Goal: Task Accomplishment & Management: Use online tool/utility

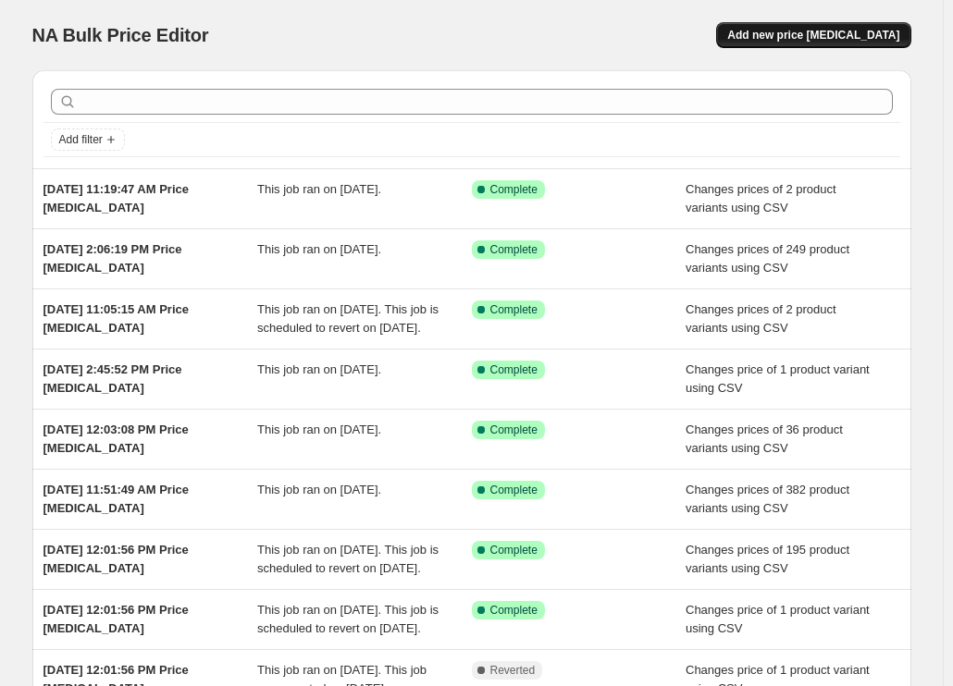
click at [785, 43] on button "Add new price [MEDICAL_DATA]" at bounding box center [813, 35] width 194 height 26
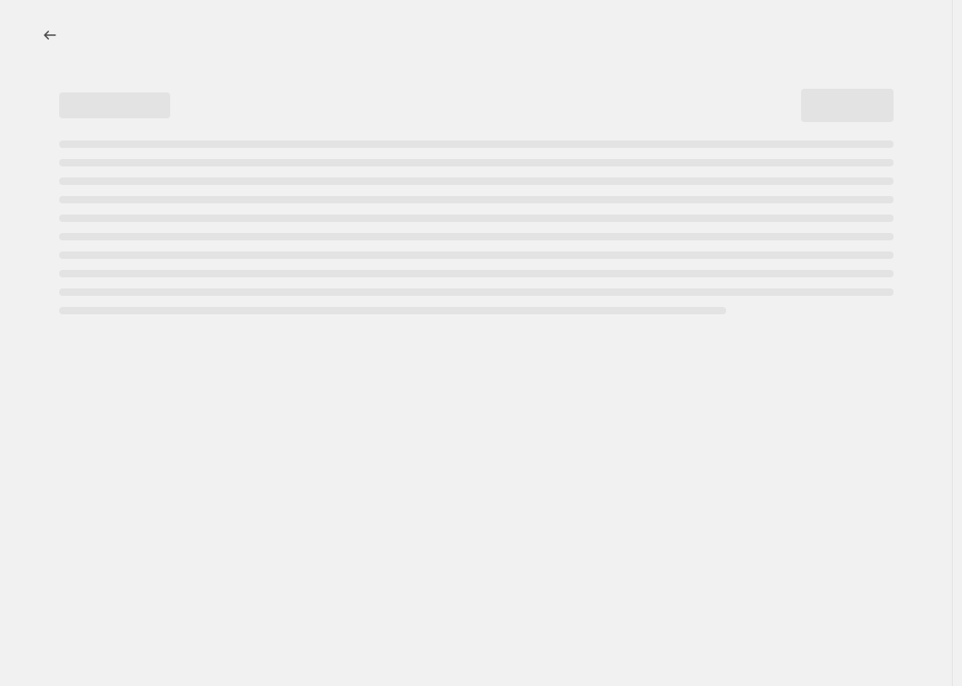
select select "percentage"
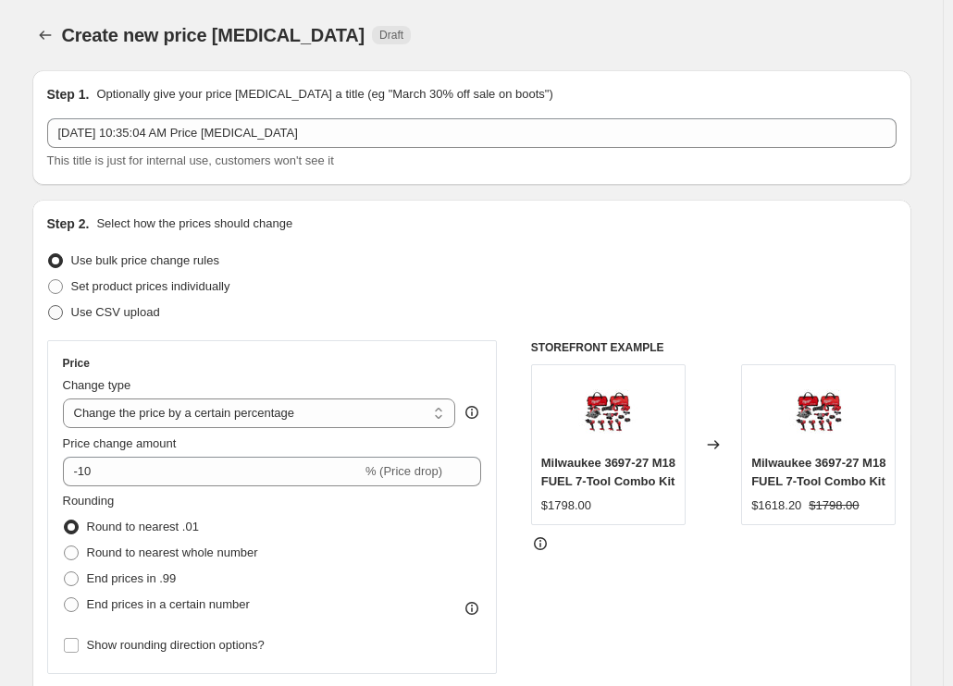
click at [127, 310] on span "Use CSV upload" at bounding box center [115, 312] width 89 height 14
click at [49, 306] on input "Use CSV upload" at bounding box center [48, 305] width 1 height 1
radio input "true"
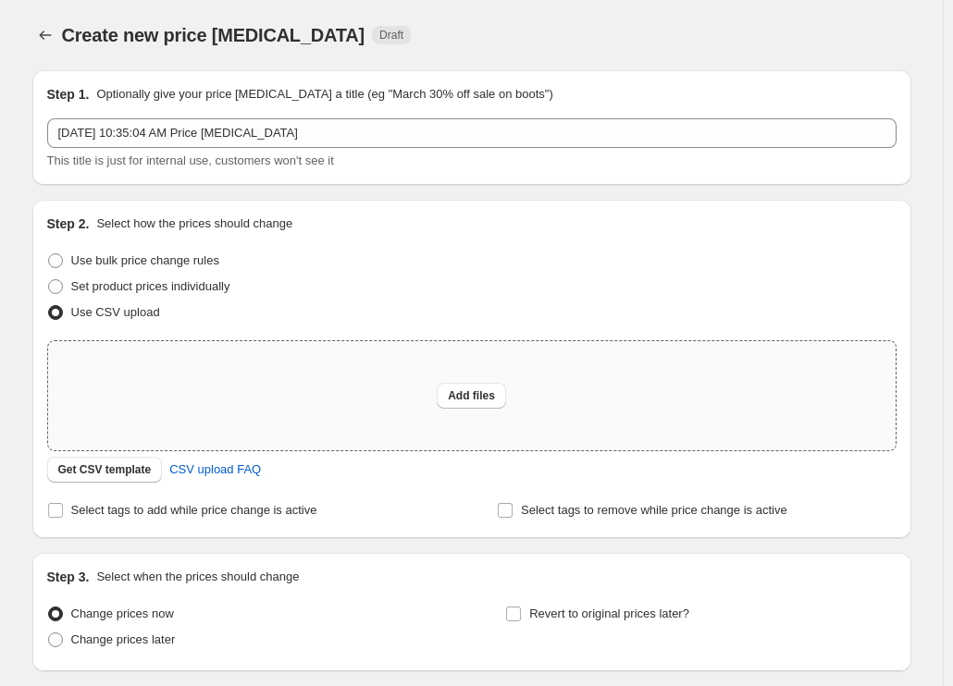
click at [305, 395] on div "Add files" at bounding box center [471, 395] width 847 height 109
type input "C:\fakepath\csv_template 1.csv"
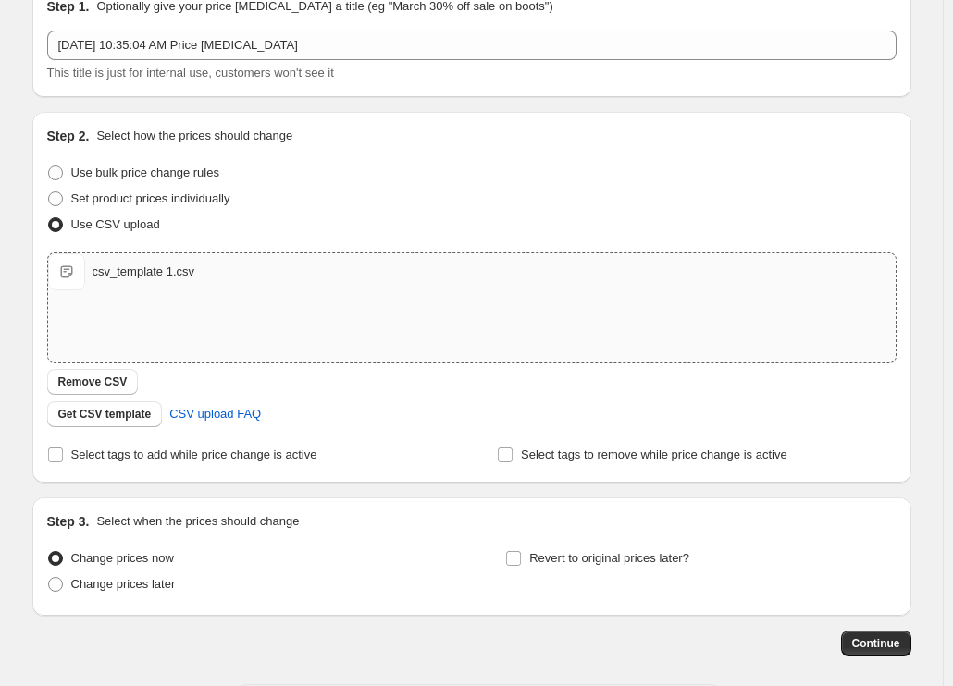
scroll to position [171, 0]
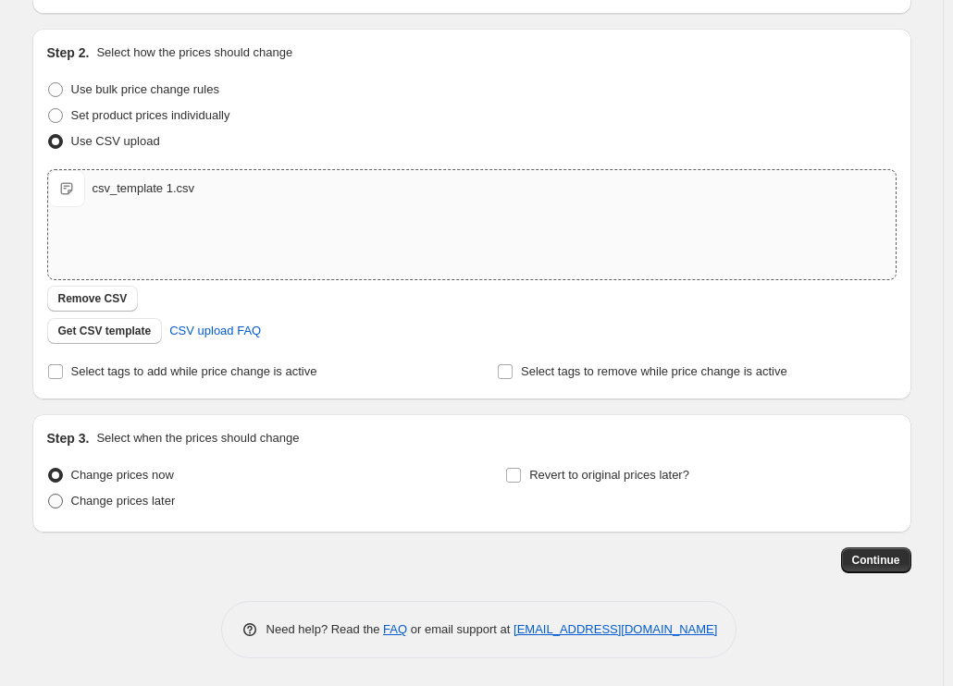
click at [115, 499] on span "Change prices later" at bounding box center [123, 501] width 105 height 14
click at [49, 495] on input "Change prices later" at bounding box center [48, 494] width 1 height 1
radio input "true"
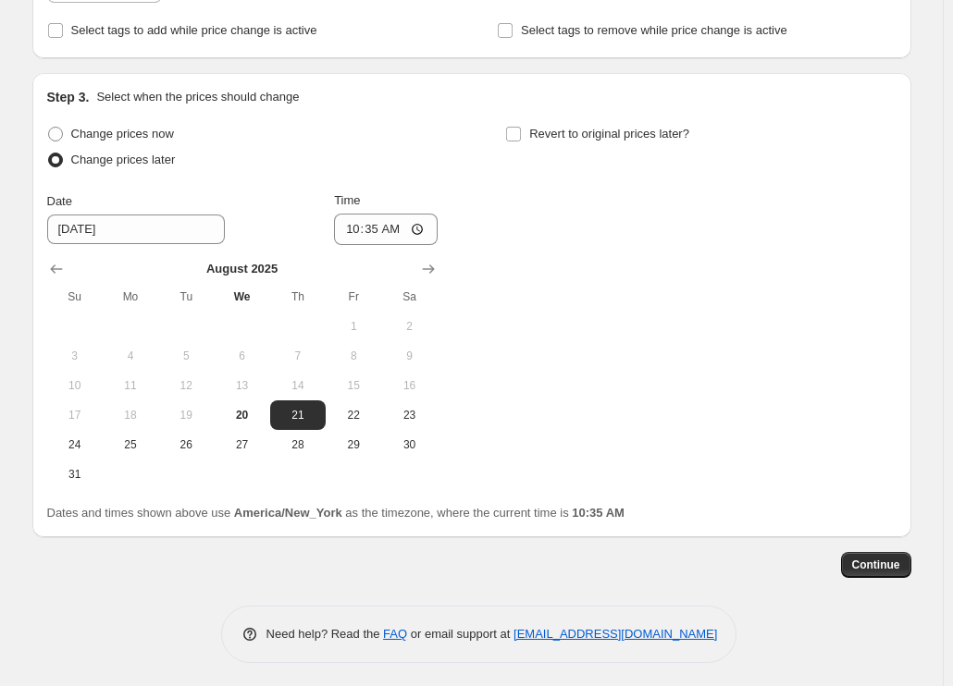
scroll to position [517, 0]
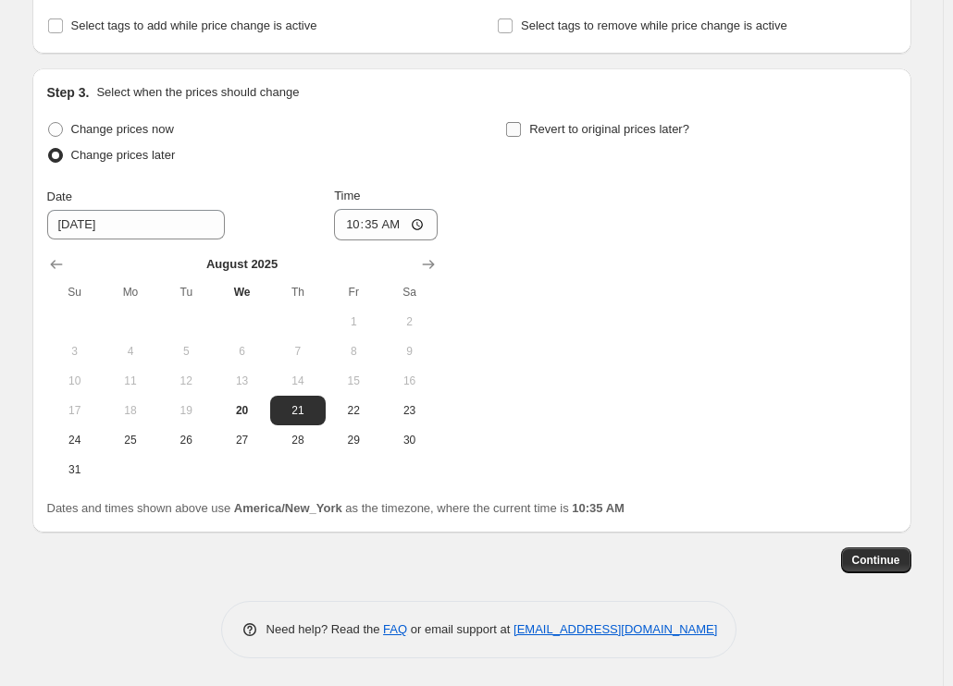
click at [557, 131] on span "Revert to original prices later?" at bounding box center [609, 129] width 160 height 14
click at [521, 131] on input "Revert to original prices later?" at bounding box center [513, 129] width 15 height 15
checkbox input "true"
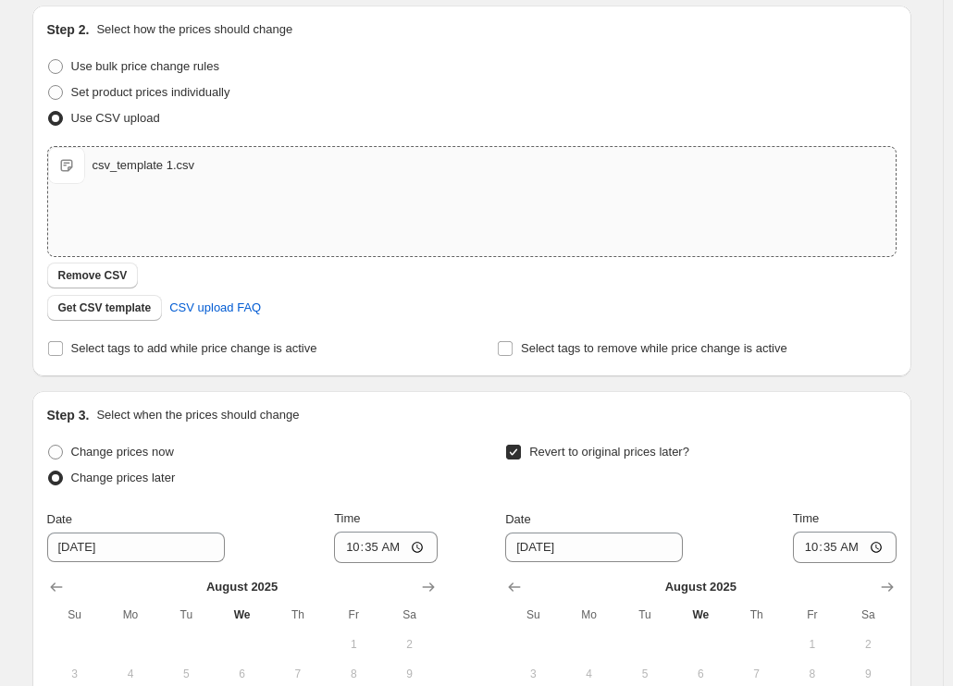
scroll to position [147, 0]
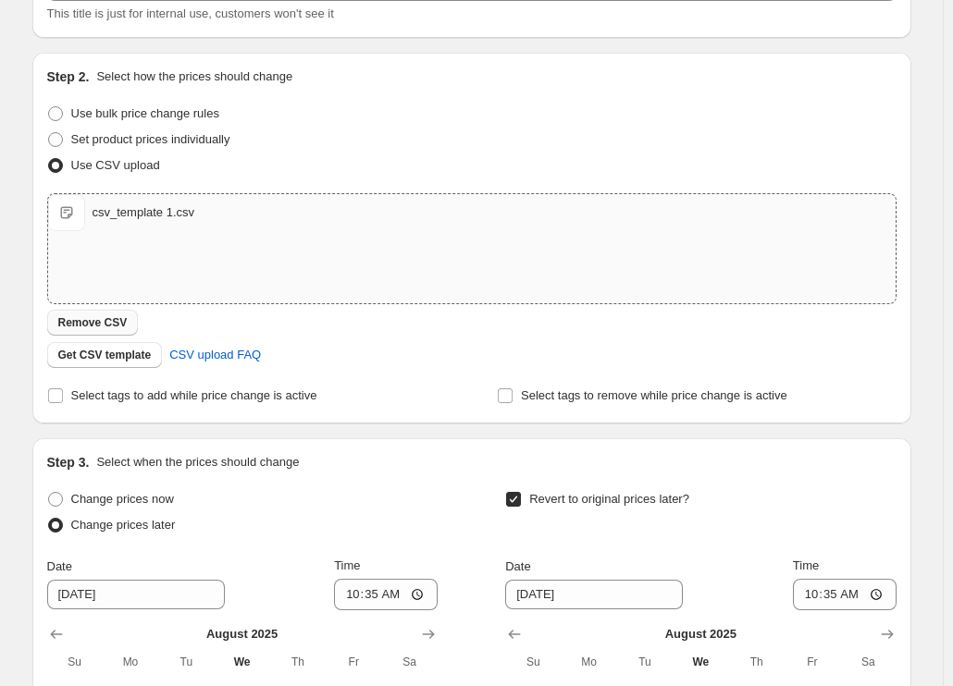
click at [117, 328] on span "Remove CSV" at bounding box center [92, 322] width 69 height 15
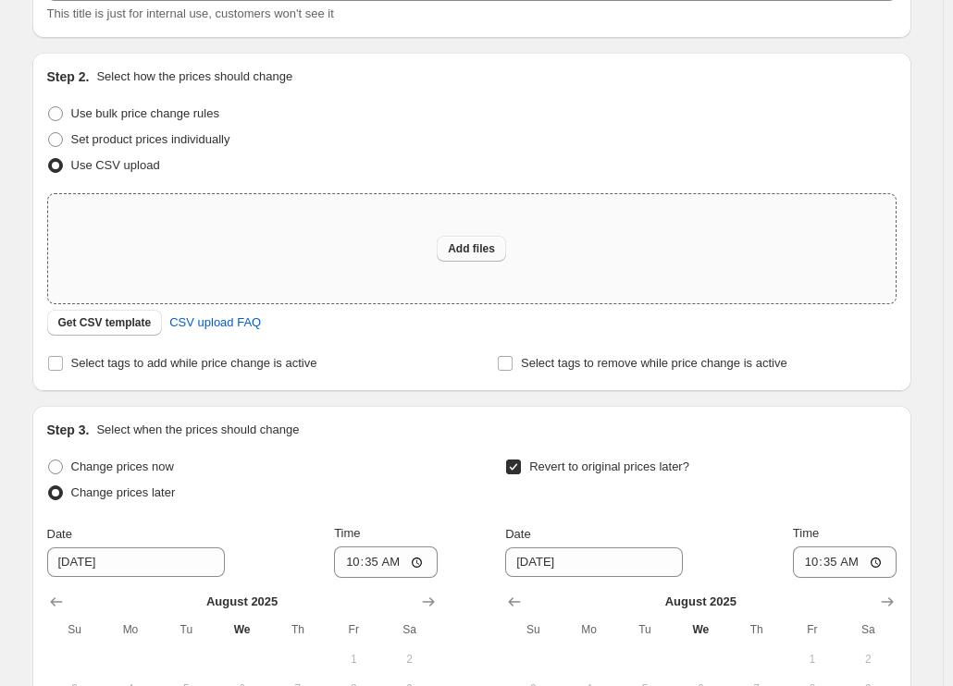
click at [474, 248] on span "Add files" at bounding box center [471, 248] width 47 height 15
type input "C:\fakepath\csv_template 1.csv"
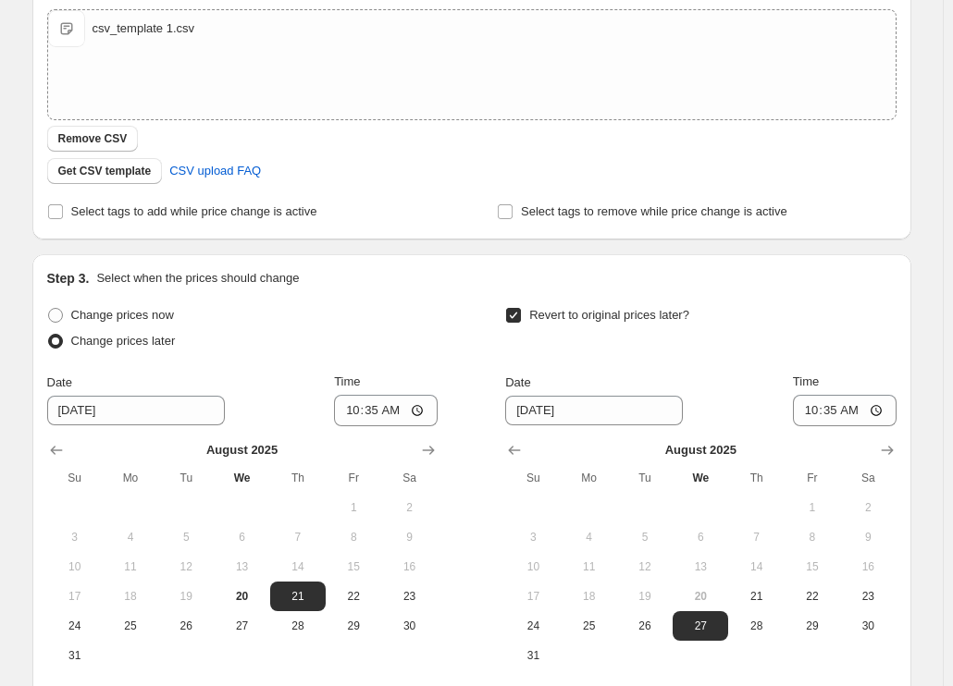
scroll to position [517, 0]
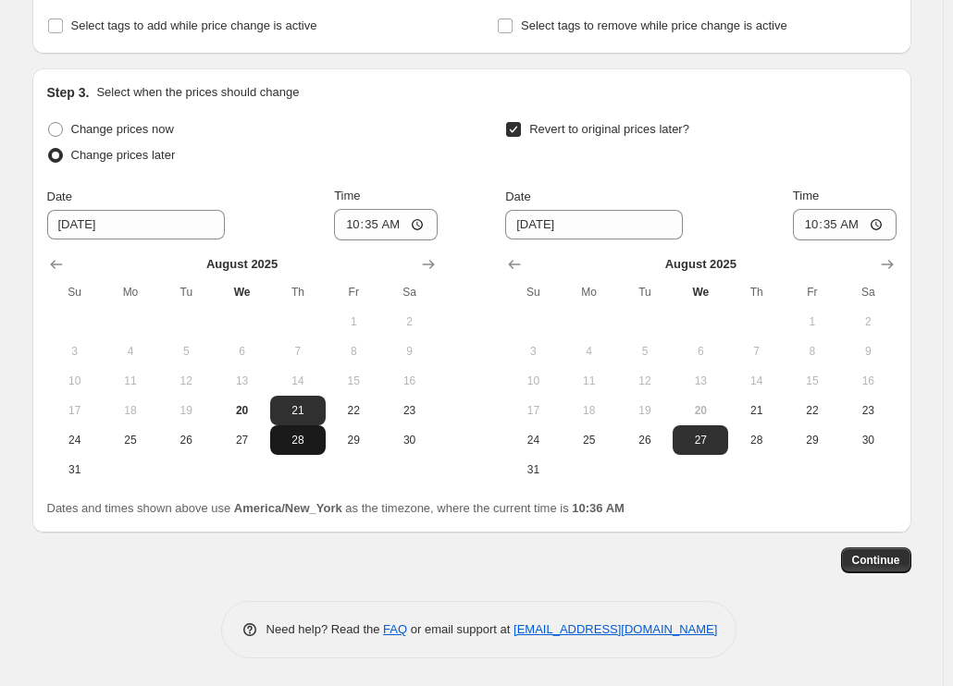
click at [302, 438] on span "28" at bounding box center [297, 440] width 41 height 15
type input "[DATE]"
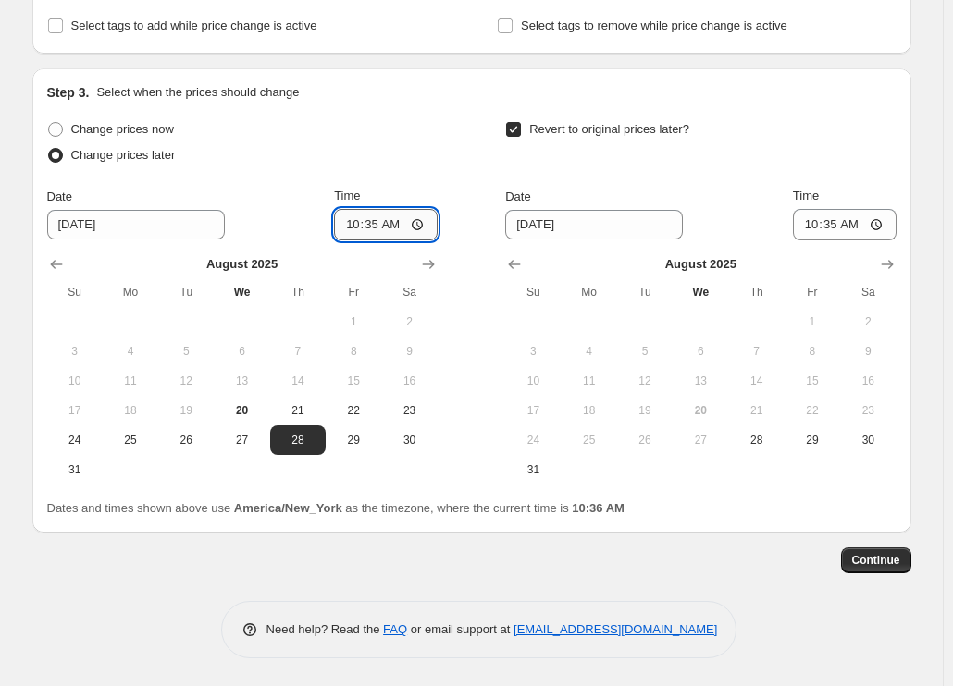
click at [365, 228] on input "10:35" at bounding box center [386, 224] width 104 height 31
type input "00:59"
click at [894, 258] on icon "Show next month, September 2025" at bounding box center [887, 264] width 18 height 18
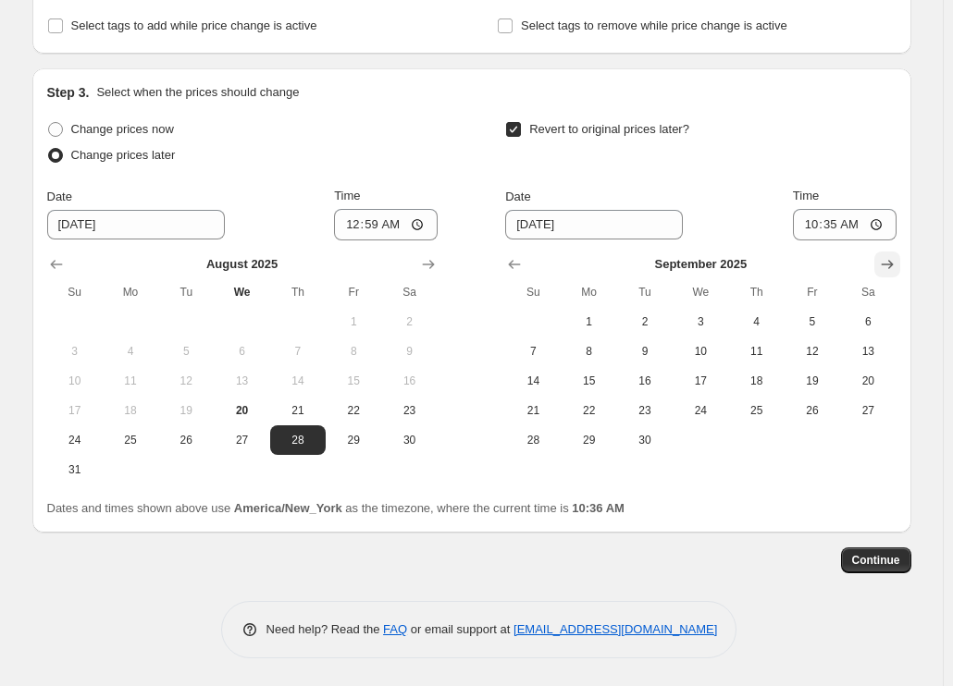
click at [894, 258] on icon "Show next month, October 2025" at bounding box center [887, 264] width 18 height 18
click at [524, 265] on icon "Show previous month, September 2025" at bounding box center [514, 264] width 18 height 18
click at [656, 443] on span "30" at bounding box center [644, 440] width 41 height 15
type input "[DATE]"
click at [809, 228] on input "10:35" at bounding box center [845, 224] width 104 height 31
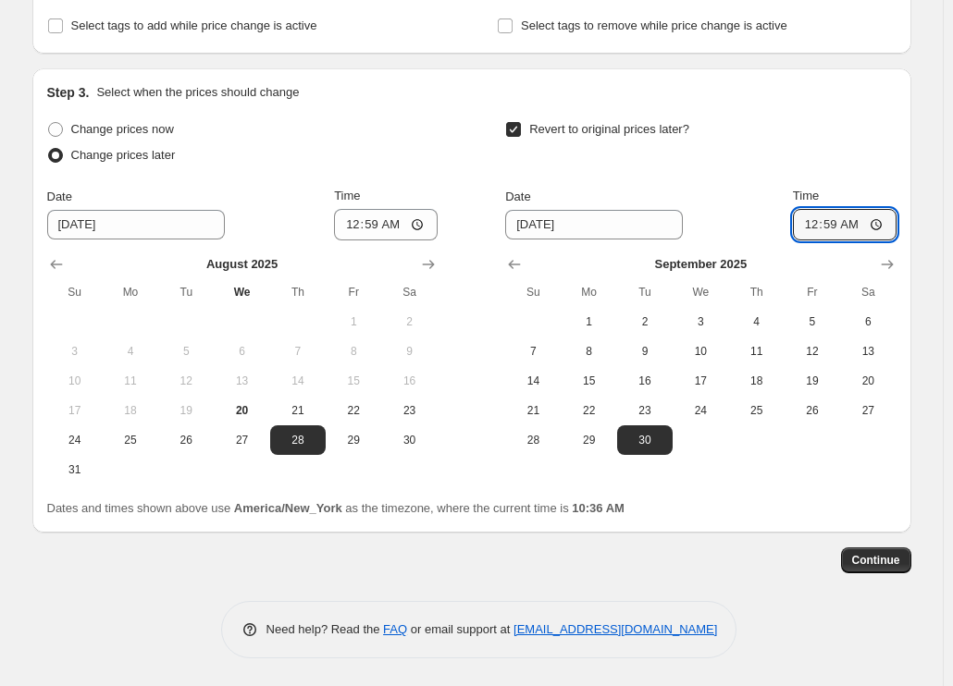
type input "12:59"
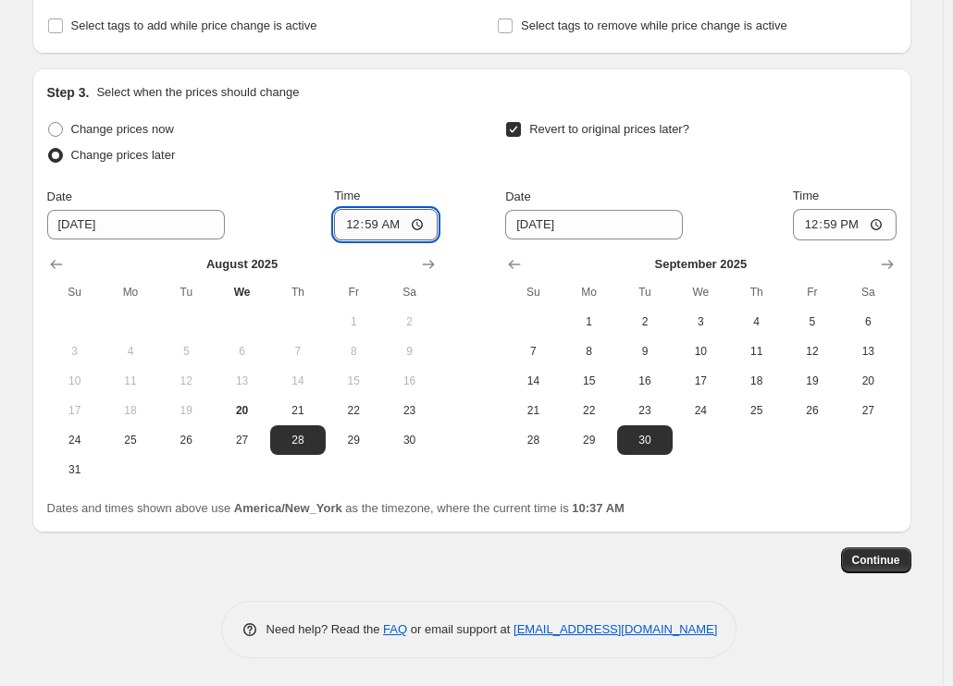
click at [359, 226] on input "00:59" at bounding box center [386, 224] width 104 height 31
type input "00:59"
click at [885, 555] on span "Continue" at bounding box center [876, 560] width 48 height 15
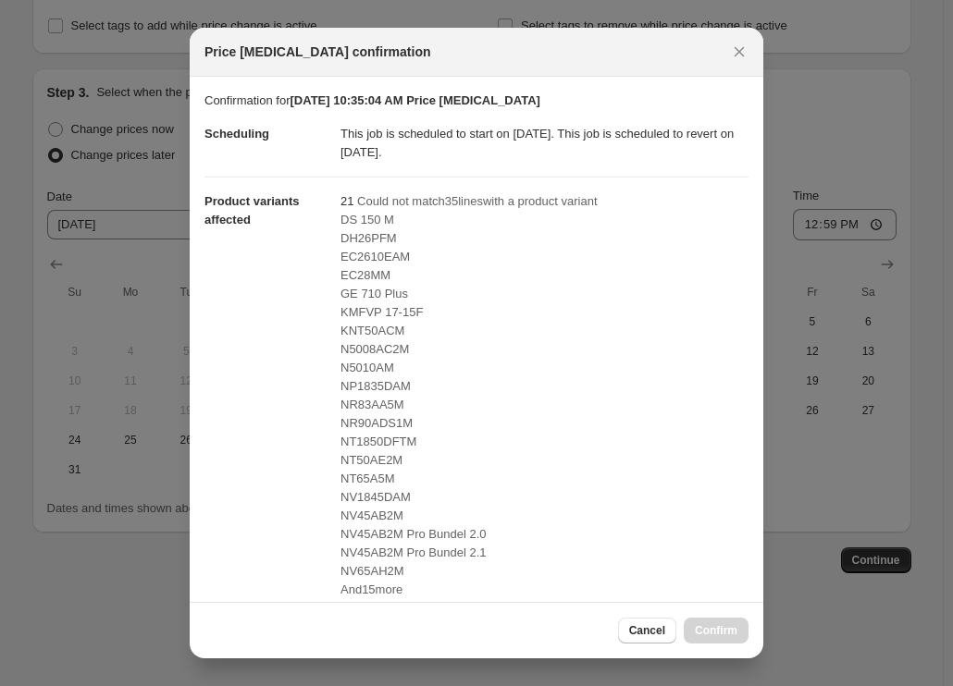
click at [351, 280] on span "EC28MM" at bounding box center [365, 275] width 50 height 14
copy span "EC28MM"
click at [379, 411] on span "NR83AA5M" at bounding box center [372, 405] width 64 height 14
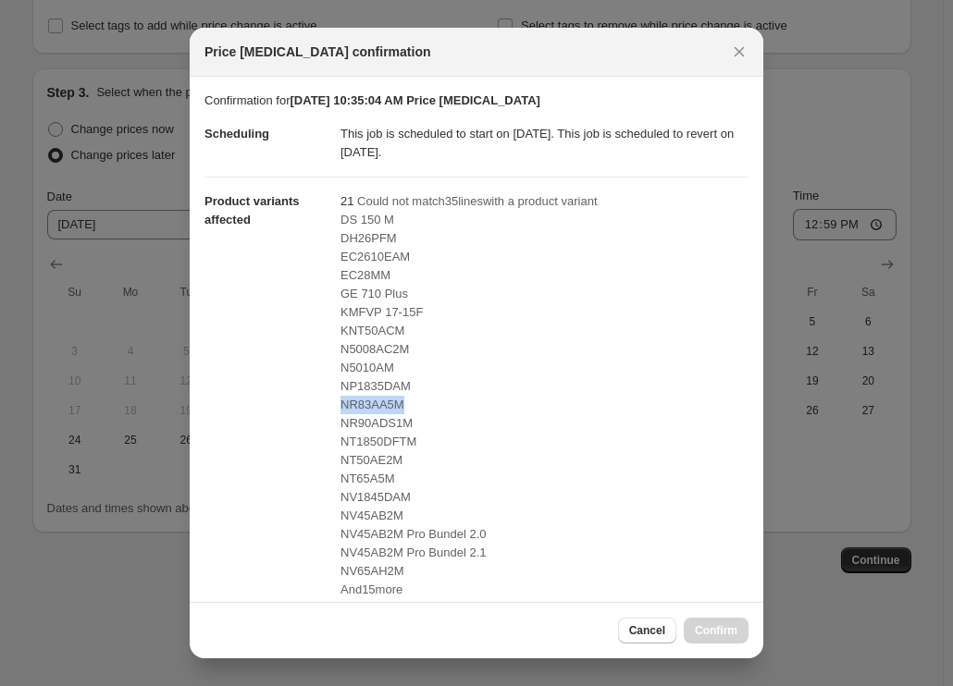
copy span "NR83AA5M"
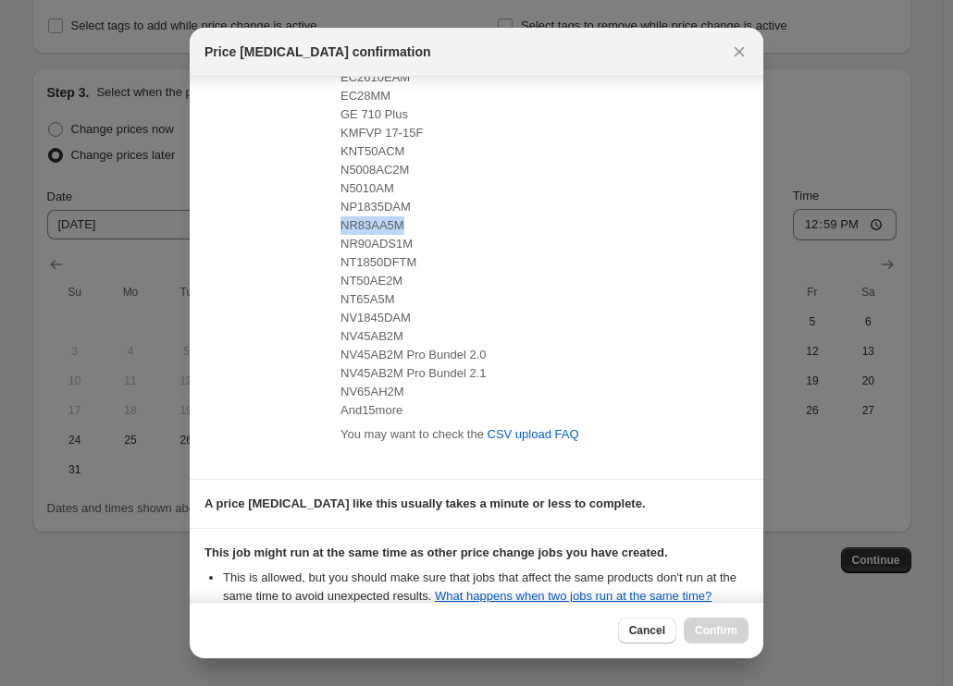
scroll to position [185, 0]
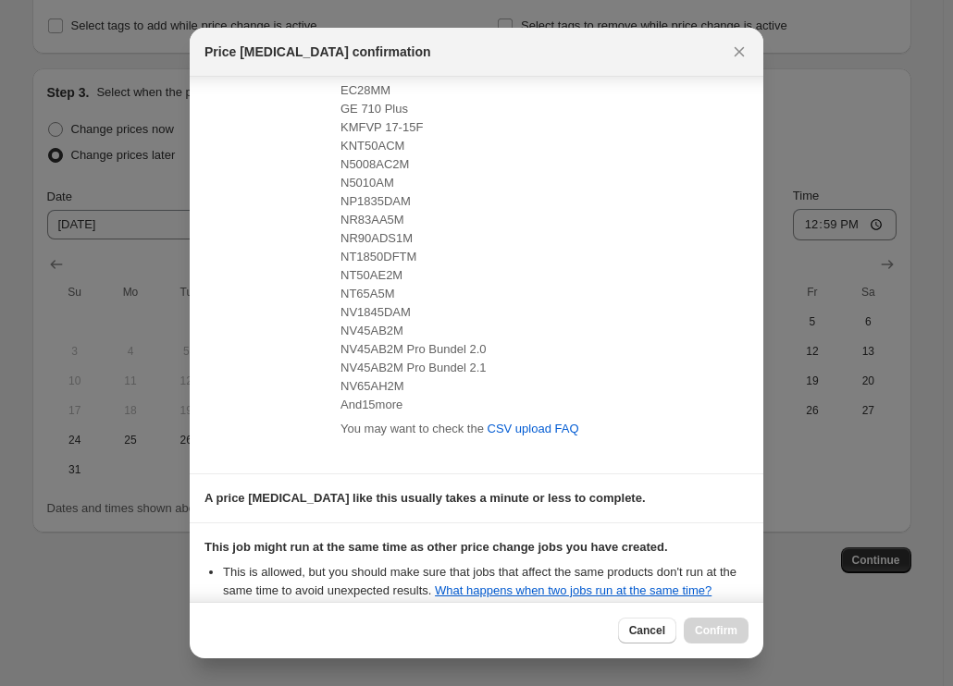
click at [378, 352] on span "NV45AB2M Pro Bundel 2.0" at bounding box center [413, 349] width 146 height 14
copy span "NV45AB2M"
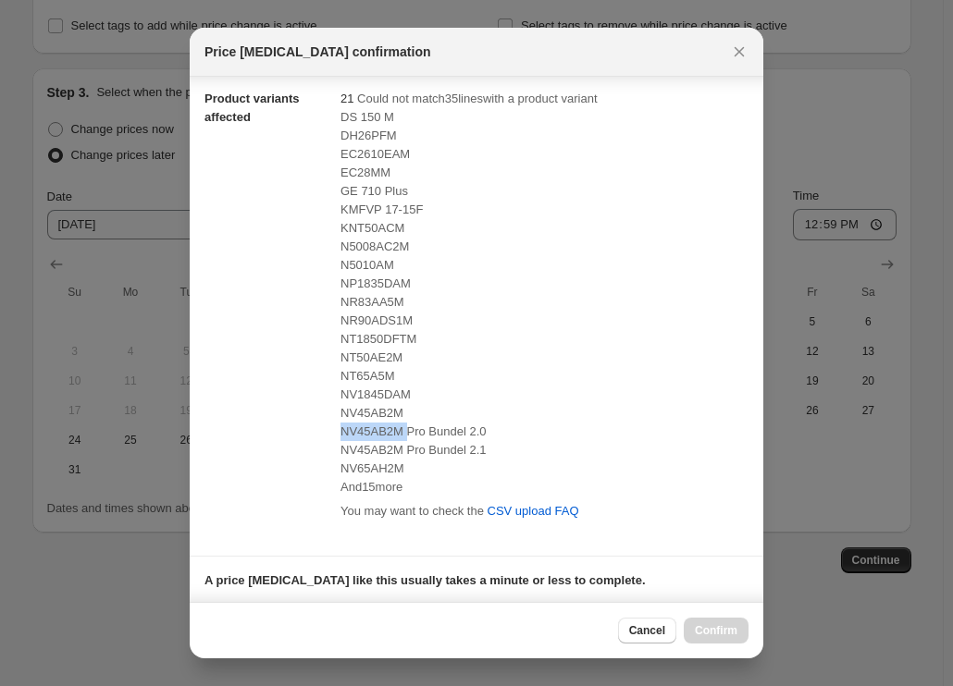
scroll to position [0, 0]
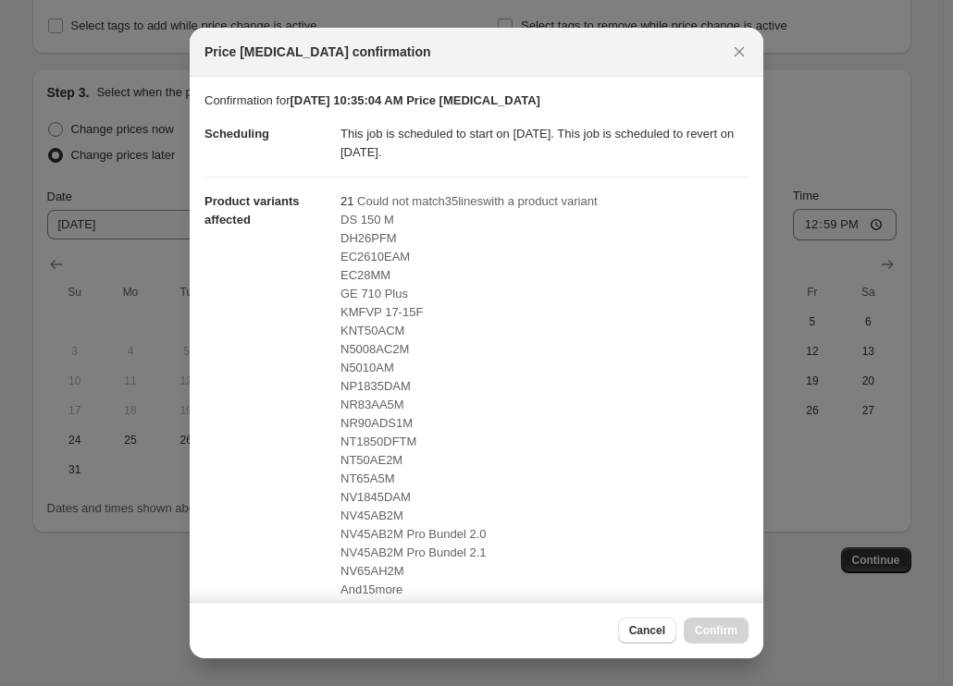
click at [358, 218] on span "DS 150 M" at bounding box center [367, 220] width 54 height 14
copy span "DS 150 M"
click at [358, 241] on span "DH26PFM" at bounding box center [368, 238] width 56 height 14
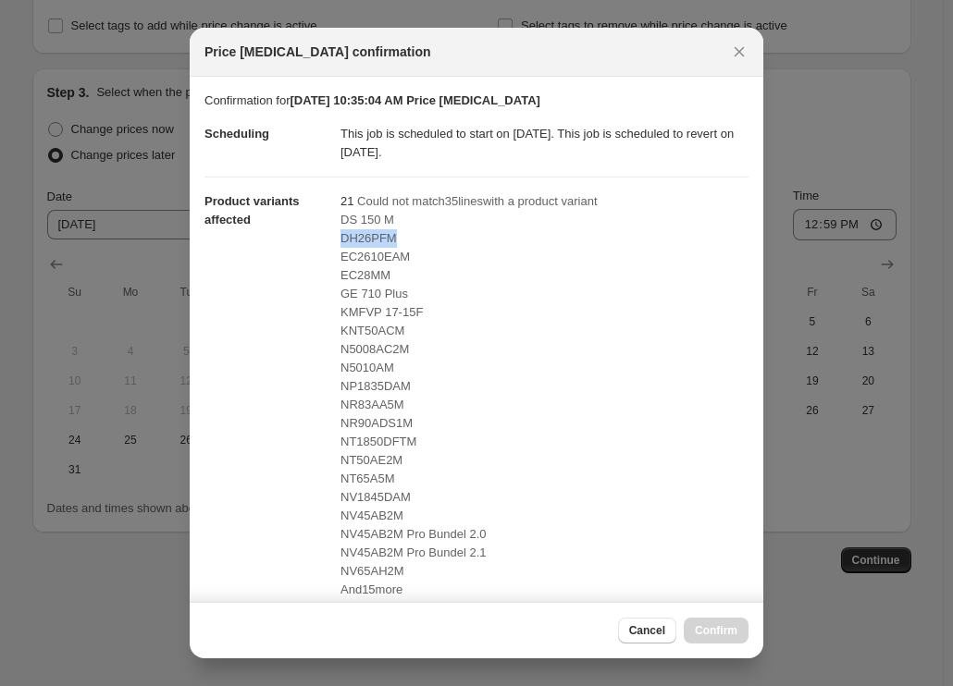
click at [358, 241] on span "DH26PFM" at bounding box center [368, 238] width 56 height 14
copy span "DH26PFM"
click at [363, 257] on span "EC2610EAM" at bounding box center [374, 257] width 69 height 14
copy span "EC2610EAM"
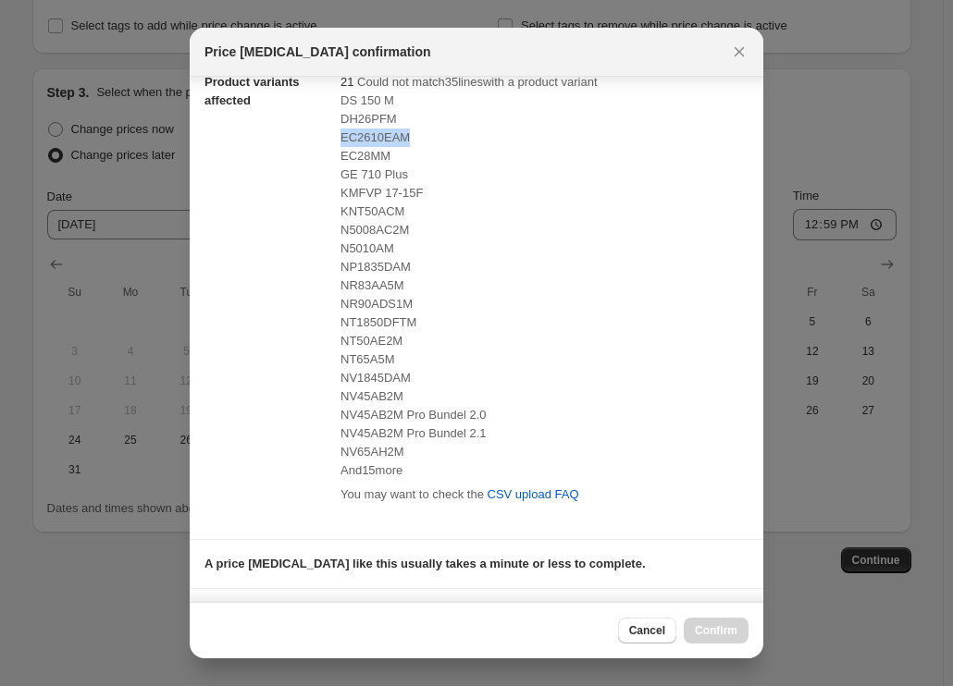
scroll to position [92, 0]
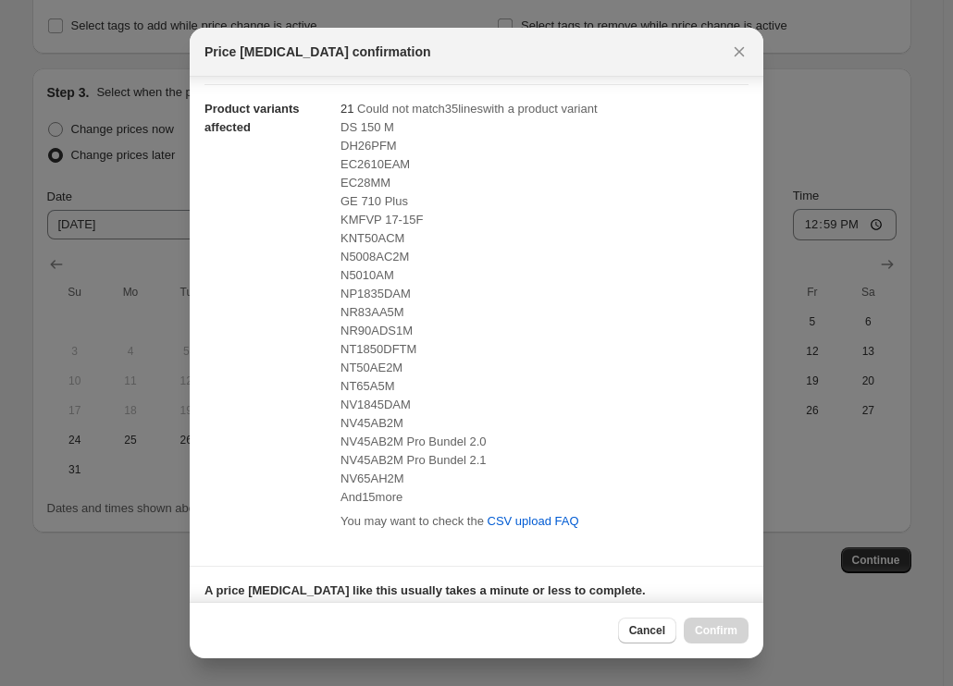
click at [364, 367] on span "NT50AE2M" at bounding box center [371, 368] width 62 height 14
click at [659, 636] on span "Cancel" at bounding box center [647, 630] width 36 height 15
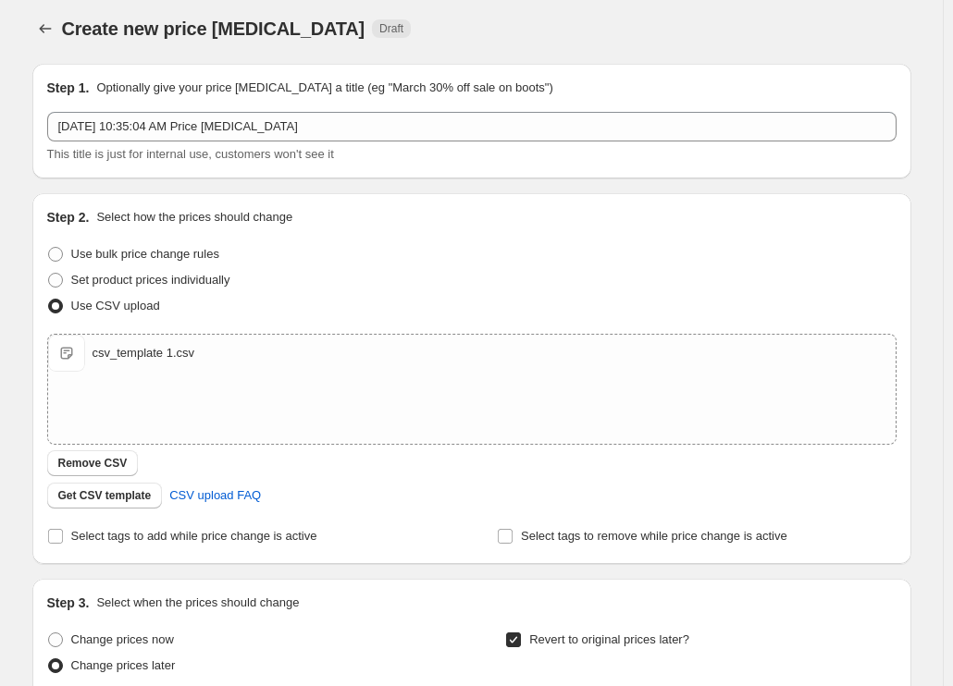
scroll to position [0, 0]
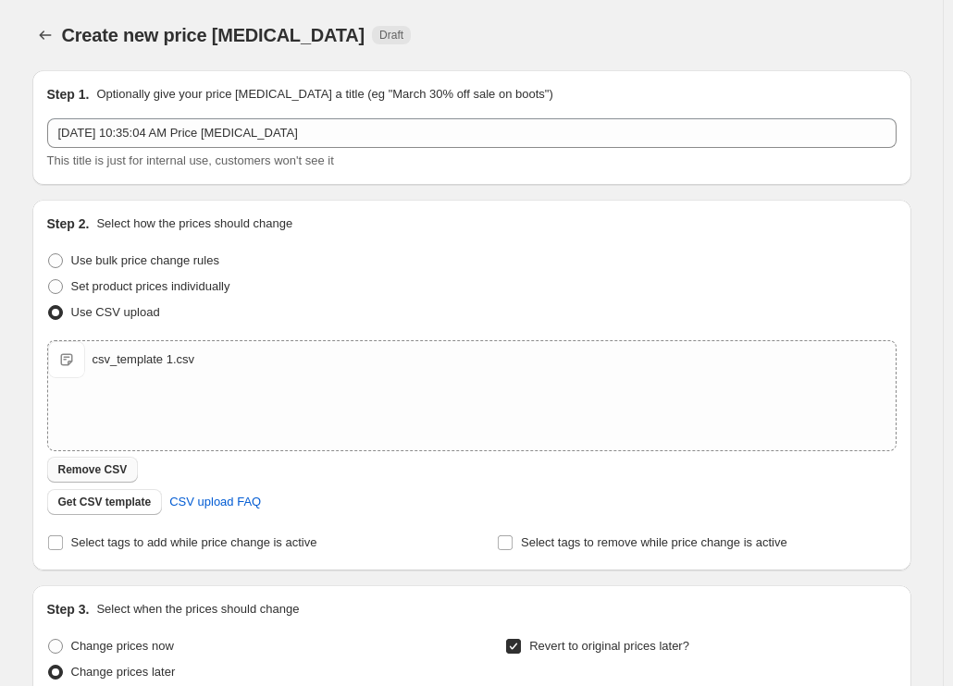
click at [120, 468] on span "Remove CSV" at bounding box center [92, 469] width 69 height 15
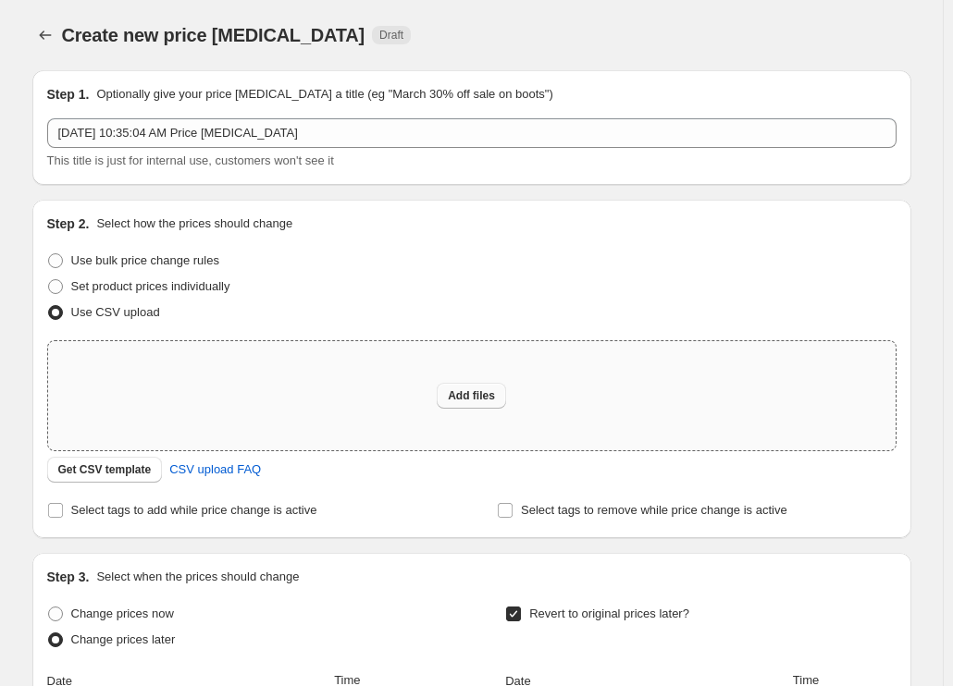
click at [470, 399] on span "Add files" at bounding box center [471, 395] width 47 height 15
type input "C:\fakepath\csv_template 1.csv"
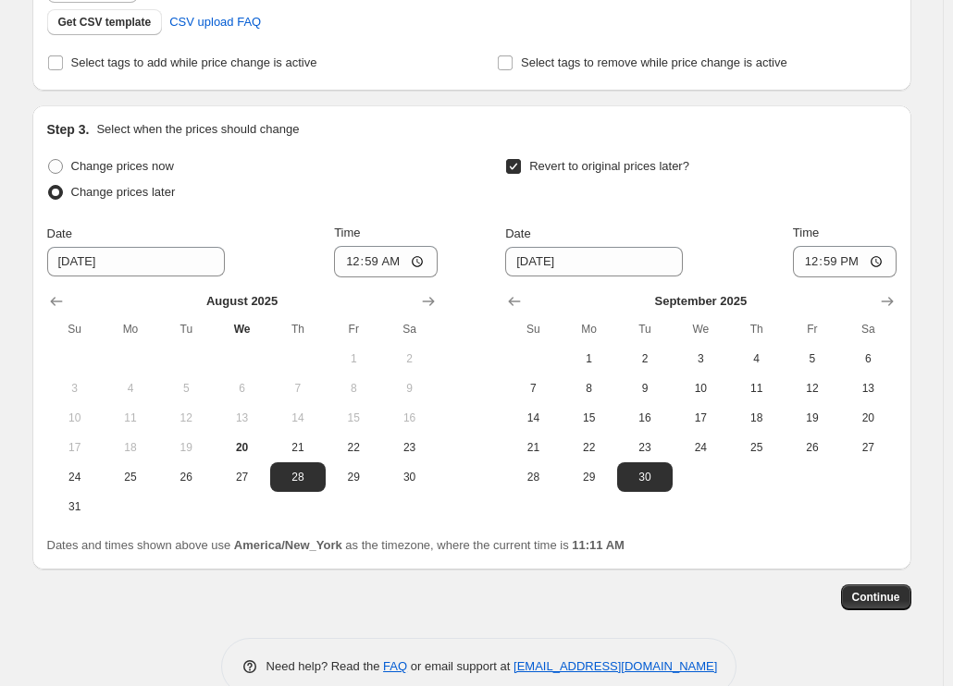
scroll to position [517, 0]
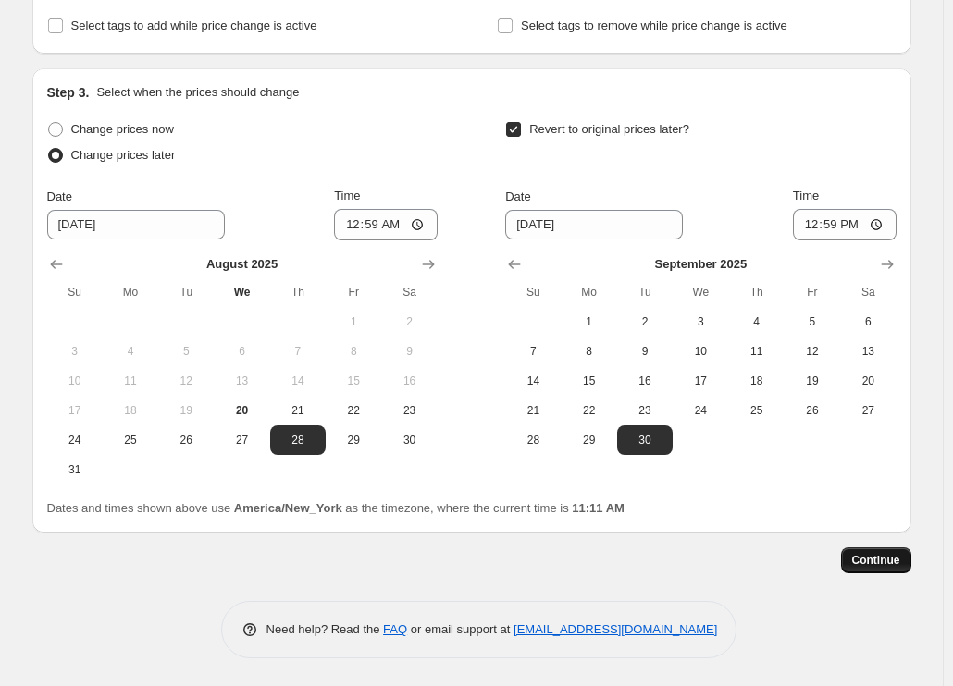
click at [874, 548] on button "Continue" at bounding box center [876, 561] width 70 height 26
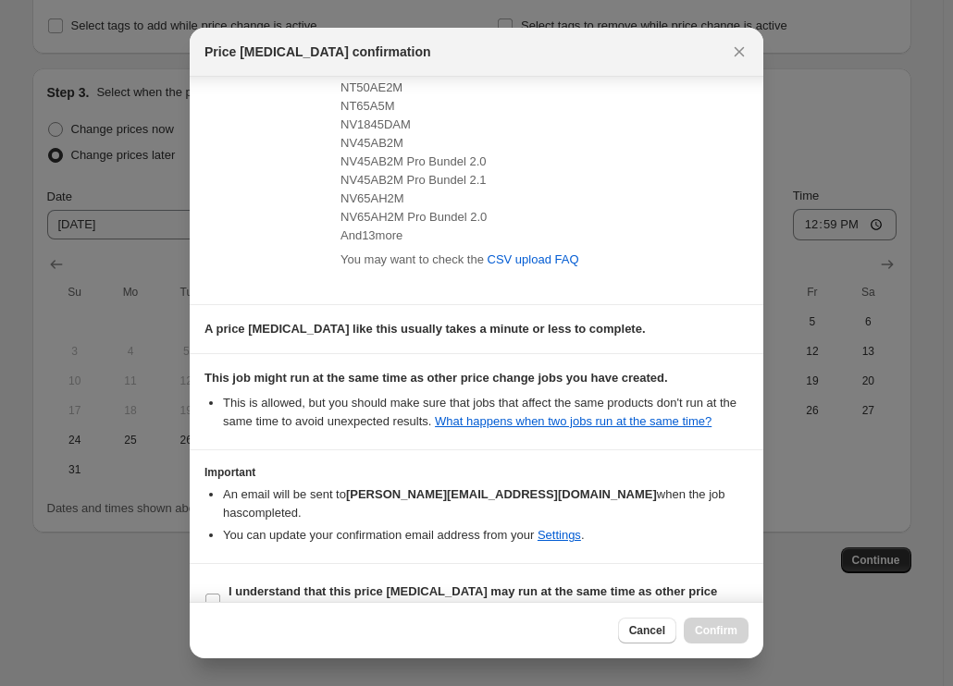
scroll to position [372, 0]
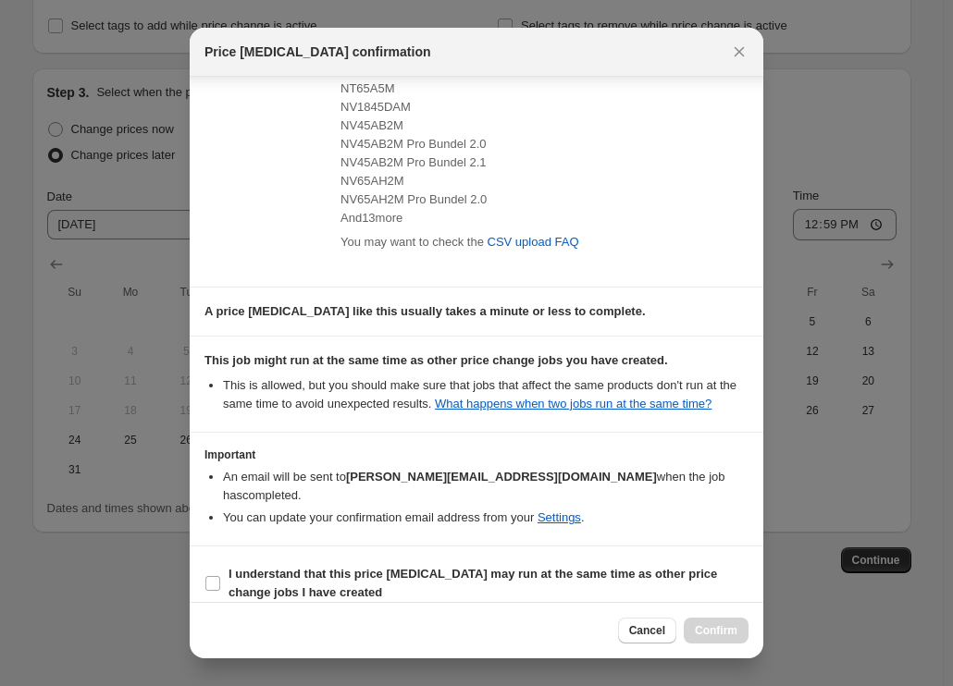
click at [372, 126] on span "NV45AB2M" at bounding box center [371, 125] width 63 height 14
copy span "NV45AB2M"
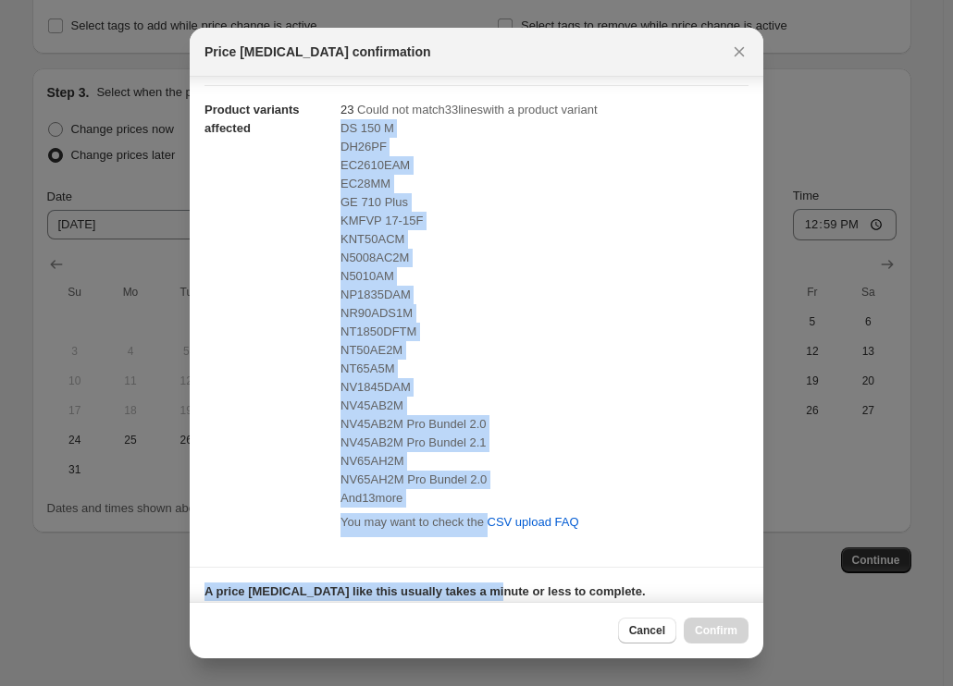
scroll to position [117, 0]
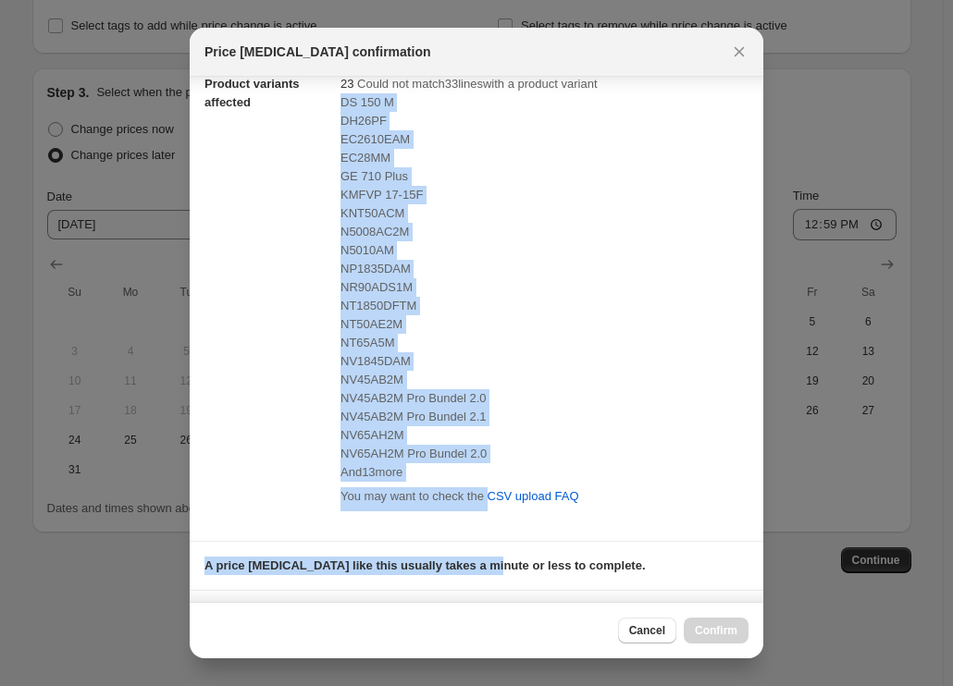
drag, startPoint x: 339, startPoint y: 218, endPoint x: 486, endPoint y: 469, distance: 290.6
click at [486, 469] on div "DS 150 M DH26PF EC2610EAM EC28MM GE 710 Plus KMFVP 17-15F KNT50ACM N5008AC2M N5…" at bounding box center [544, 287] width 408 height 388
click at [474, 463] on div "And 13 more" at bounding box center [544, 472] width 408 height 18
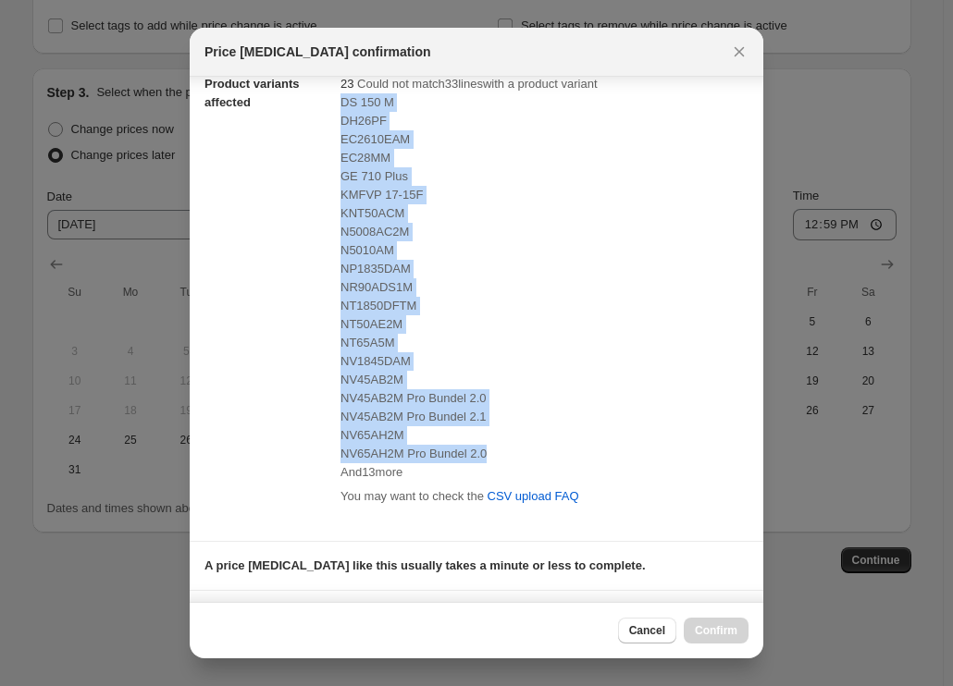
drag, startPoint x: 482, startPoint y: 452, endPoint x: 339, endPoint y: 97, distance: 383.0
click at [340, 97] on div "DS 150 M DH26PF EC2610EAM EC28MM GE 710 Plus KMFVP 17-15F KNT50ACM N5008AC2M N5…" at bounding box center [544, 287] width 408 height 388
copy div "DS 150 M DH26PF EC2610EAM EC28MM GE 710 Plus KMFVP 17-15F KNT50ACM N5008AC2M N5…"
